Goal: Information Seeking & Learning: Learn about a topic

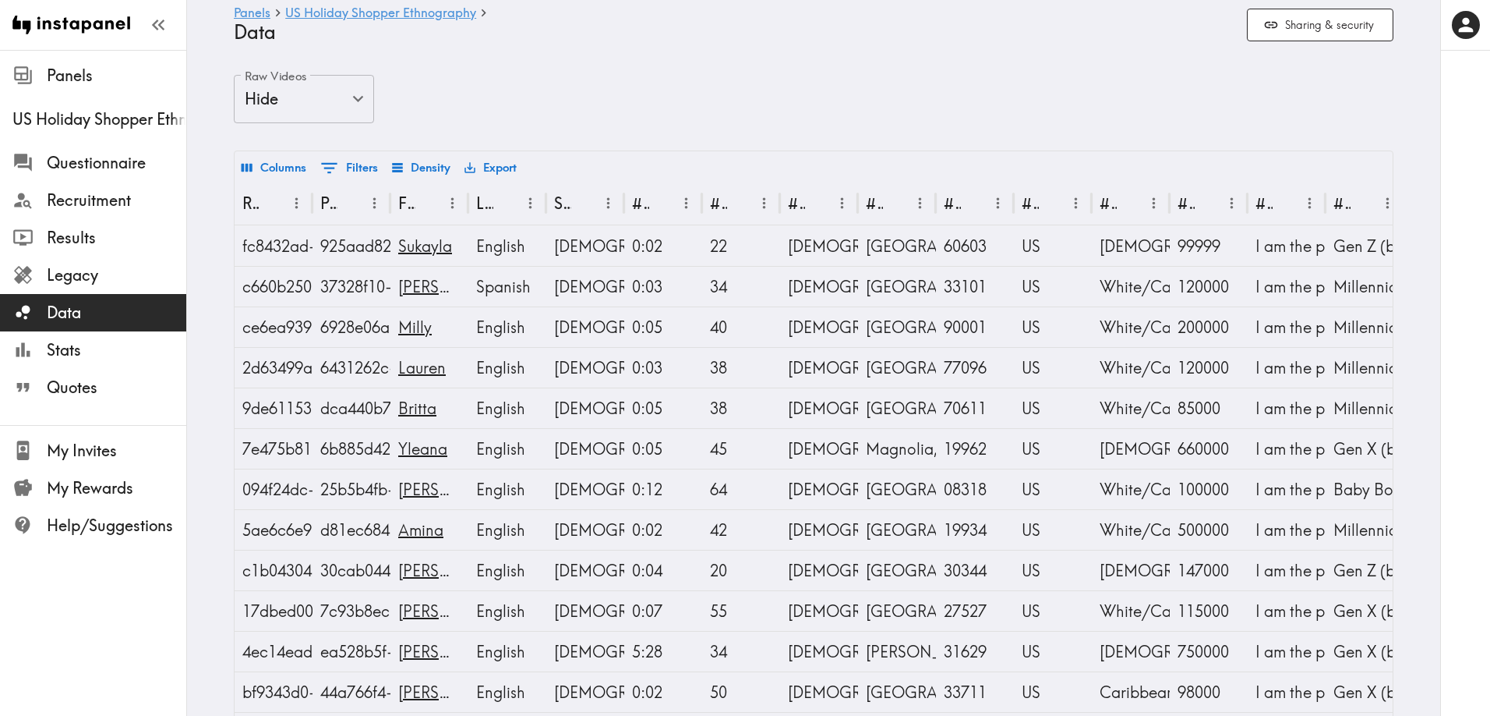
click at [86, 140] on ul "Questionnaire Recruitment Results Legacy Data Stats Quotes" at bounding box center [93, 275] width 186 height 274
click at [85, 155] on span "Questionnaire" at bounding box center [117, 163] width 140 height 22
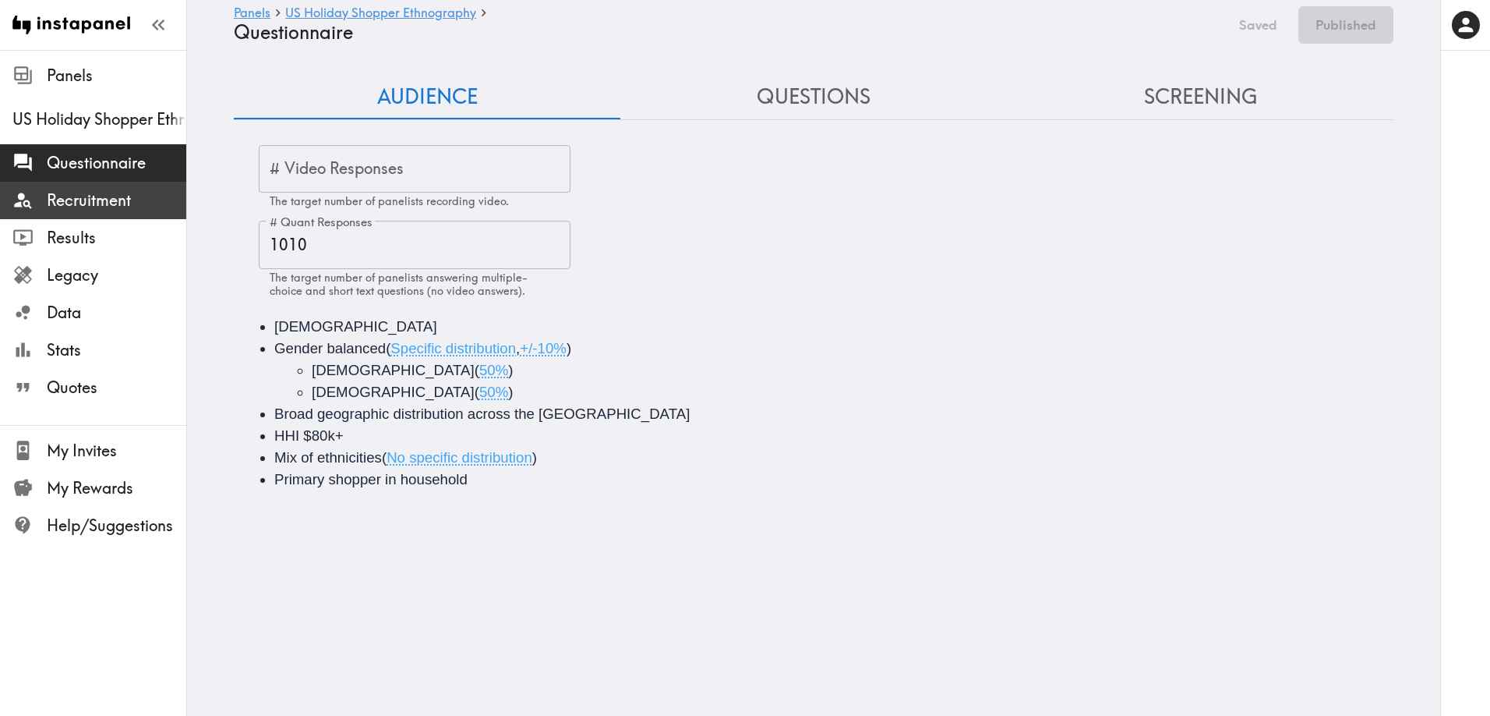
click at [71, 195] on span "Recruitment" at bounding box center [117, 200] width 140 height 22
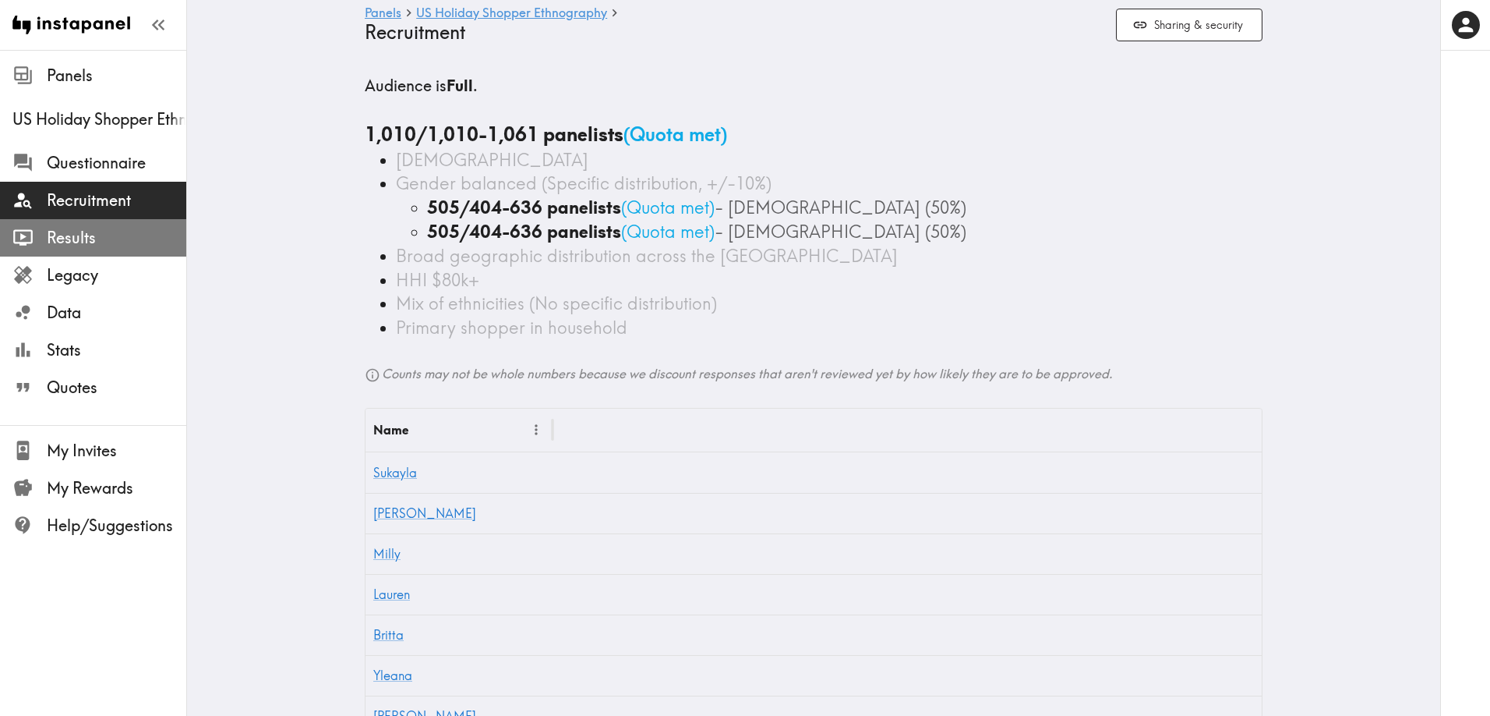
click at [79, 235] on span "Results" at bounding box center [117, 238] width 140 height 22
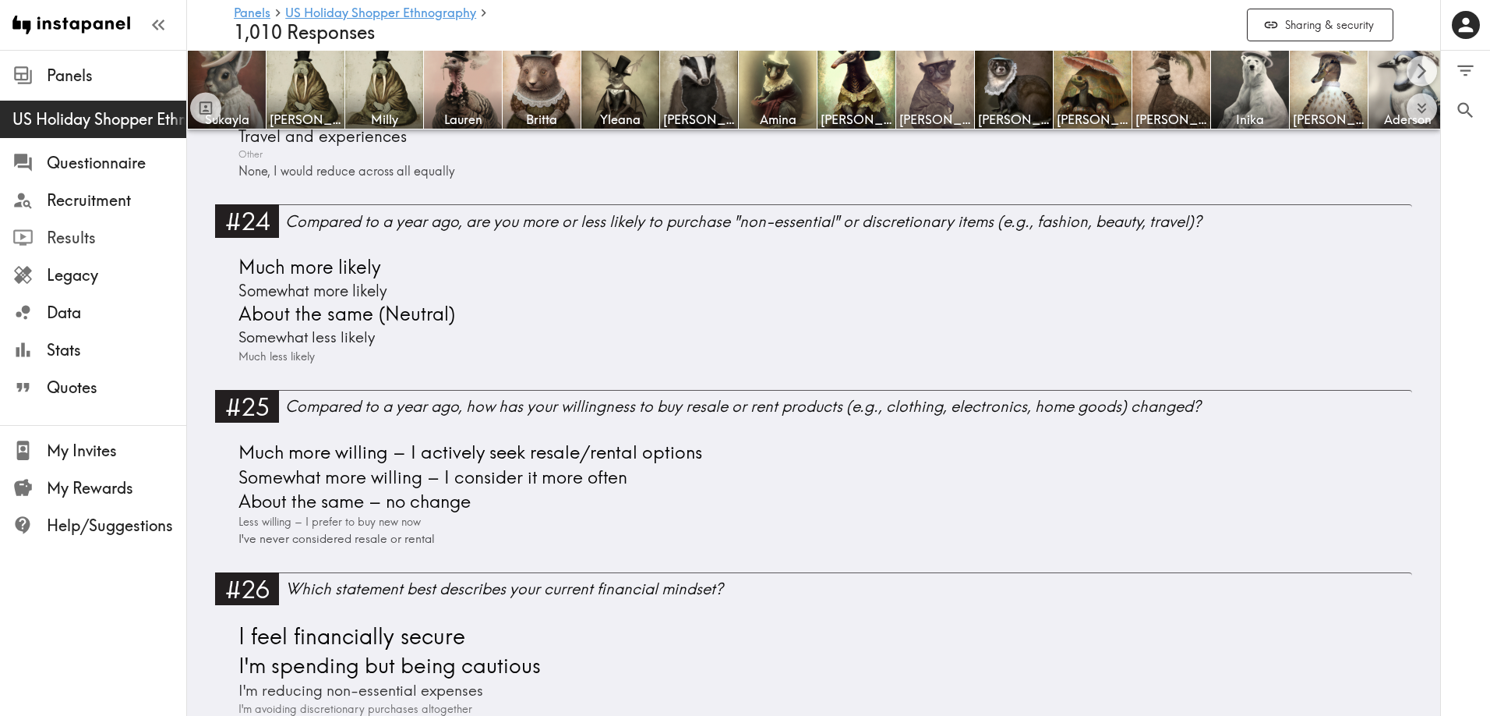
scroll to position [5257, 0]
